Goal: Communication & Community: Answer question/provide support

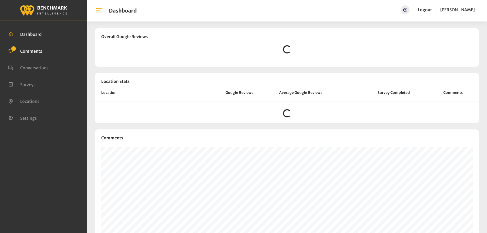
click at [35, 51] on span "Comments" at bounding box center [31, 50] width 22 height 5
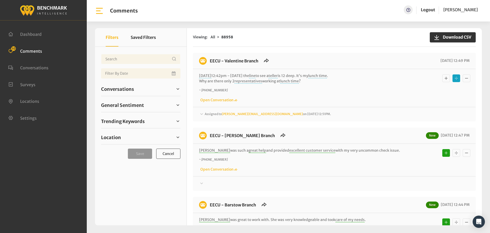
scroll to position [51, 0]
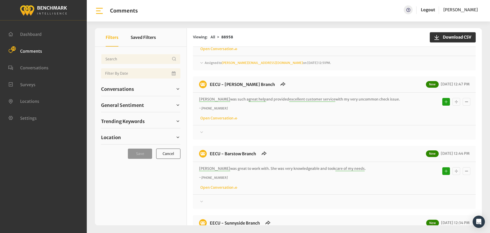
click at [300, 60] on div "Assigned to [PERSON_NAME][EMAIL_ADDRESS][DOMAIN_NAME] on [DATE] 12:51PM." at bounding box center [334, 63] width 271 height 6
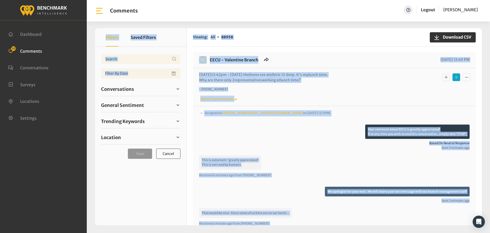
scroll to position [0, 0]
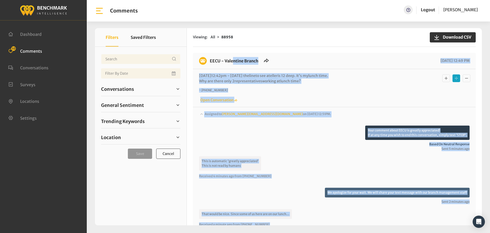
drag, startPoint x: 283, startPoint y: 140, endPoint x: 209, endPoint y: 62, distance: 107.4
click at [209, 62] on div "EECU - Valentine Branch [DATE] 12:49 PM [DATE] 12:42pm - [DATE] the line to see…" at bounding box center [334, 191] width 283 height 277
copy div "EECU - Valentine Branch [DATE] 12:49 PM [DATE] 12:42pm - [DATE] the line to see…"
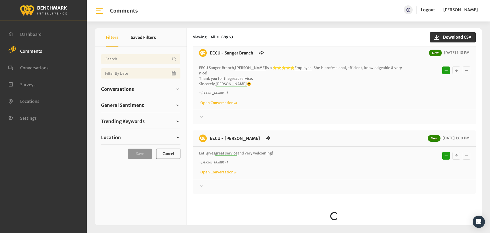
scroll to position [230, 0]
